Goal: Task Accomplishment & Management: Manage account settings

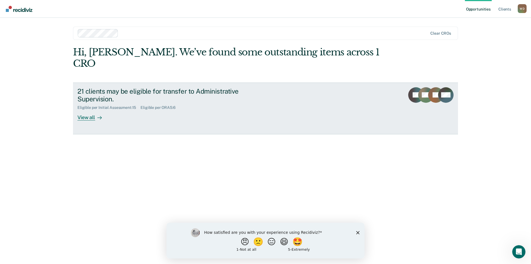
click at [90, 110] on div "View all" at bounding box center [92, 115] width 31 height 11
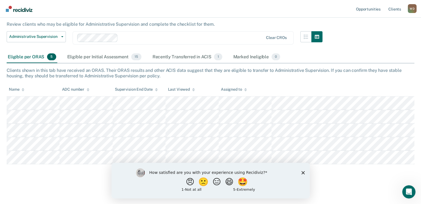
scroll to position [37, 0]
click at [303, 172] on polygon "Close survey" at bounding box center [302, 172] width 3 height 3
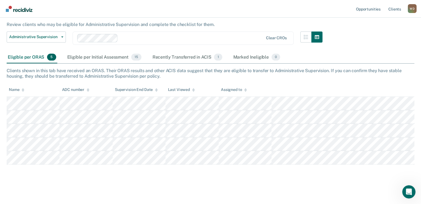
click at [303, 172] on div "Administrative Supervision Review clients who may be eligible for Administrativ…" at bounding box center [210, 91] width 407 height 179
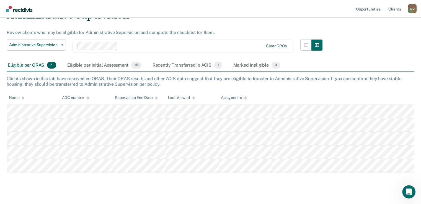
scroll to position [29, 0]
click at [113, 63] on div "Eligible per Initial Assessment 15" at bounding box center [104, 65] width 76 height 12
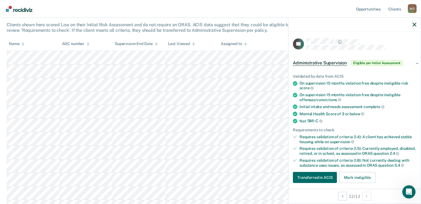
scroll to position [67, 0]
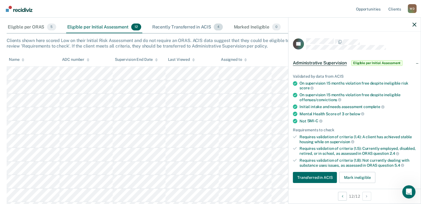
click at [179, 27] on div "Recently Transferred in ACIS 4" at bounding box center [187, 27] width 73 height 12
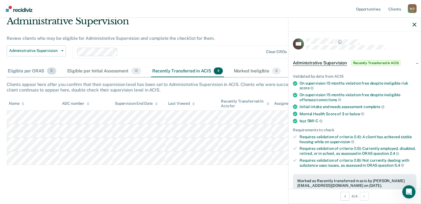
click at [28, 71] on div "Eligible per ORAS 5" at bounding box center [32, 71] width 51 height 12
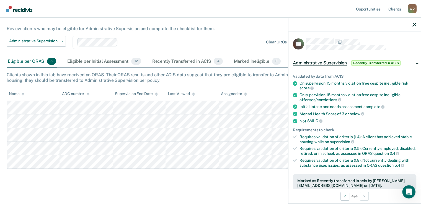
scroll to position [37, 0]
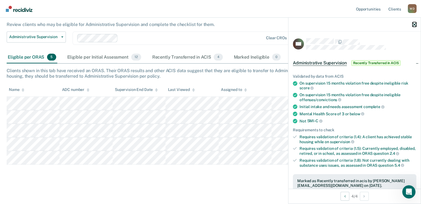
click at [414, 24] on icon "button" at bounding box center [414, 25] width 4 height 4
